Goal: Find specific page/section: Find specific page/section

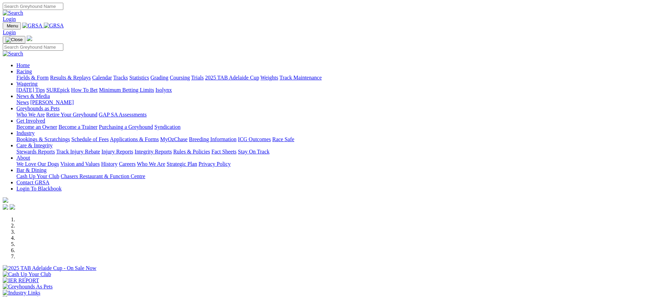
click at [32, 68] on link "Racing" at bounding box center [23, 71] width 15 height 6
click at [49, 75] on link "Fields & Form" at bounding box center [32, 78] width 32 height 6
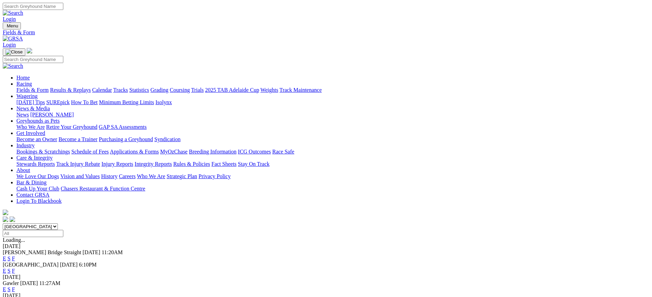
click at [15, 268] on link "F" at bounding box center [13, 271] width 3 height 6
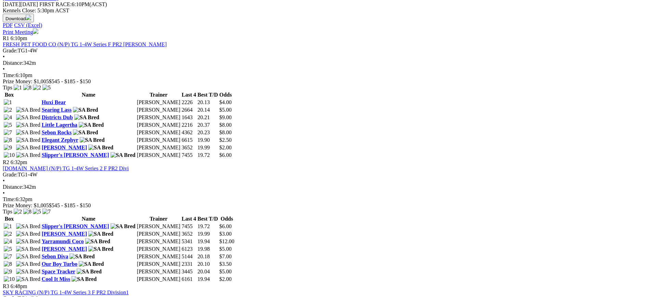
scroll to position [240, 0]
